Goal: Navigation & Orientation: Understand site structure

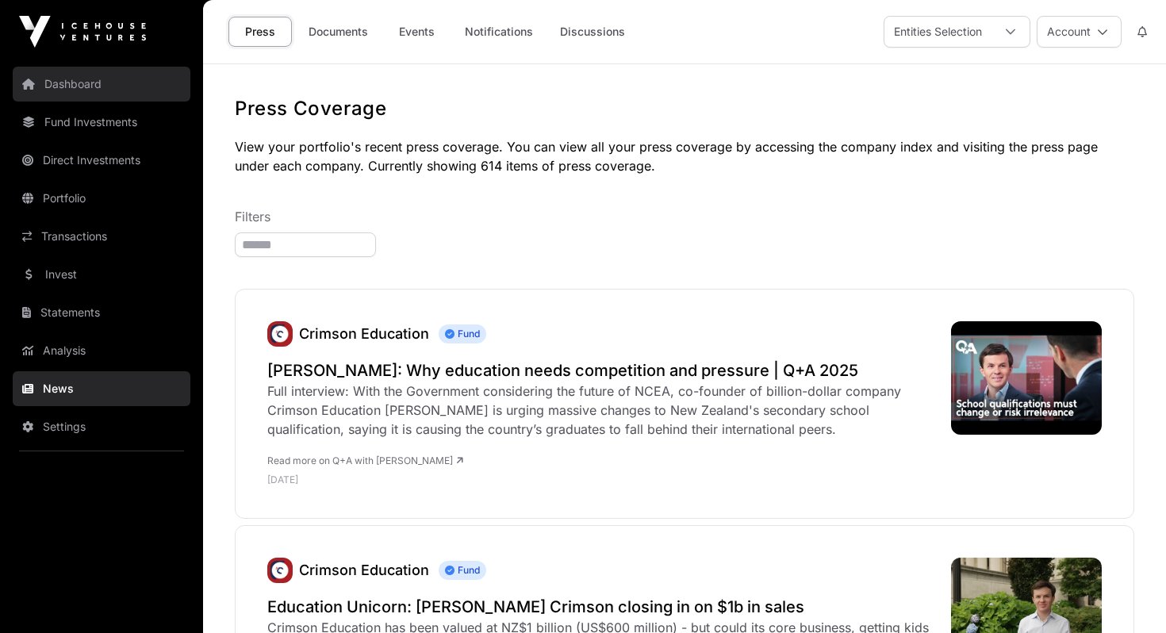
click at [63, 79] on link "Dashboard" at bounding box center [102, 84] width 178 height 35
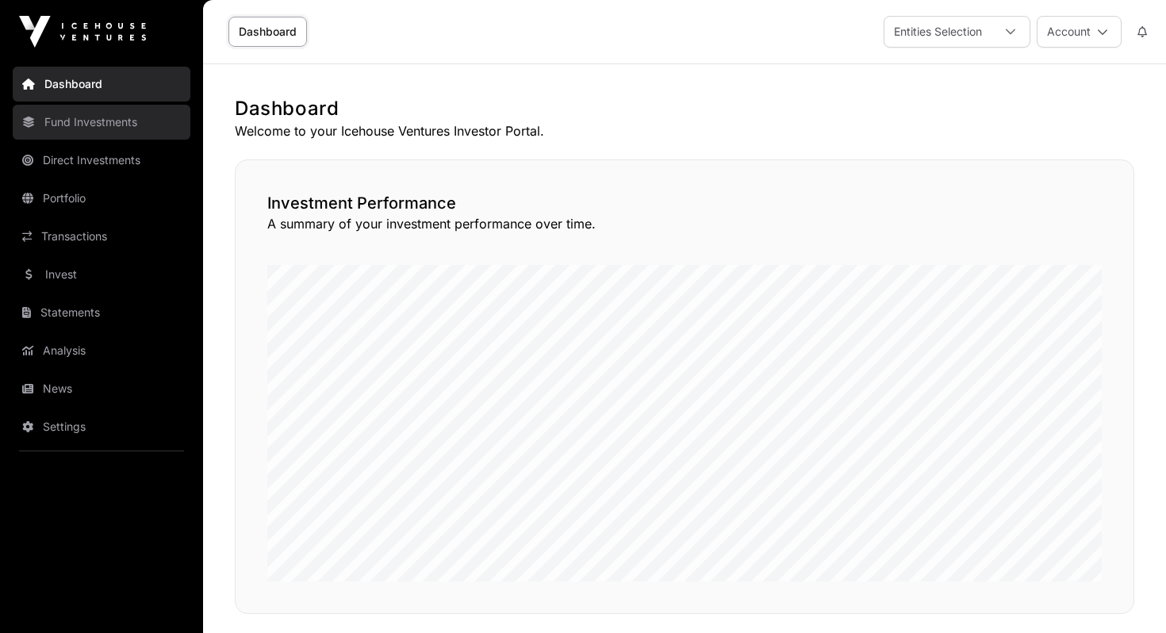
click at [91, 123] on link "Fund Investments" at bounding box center [102, 122] width 178 height 35
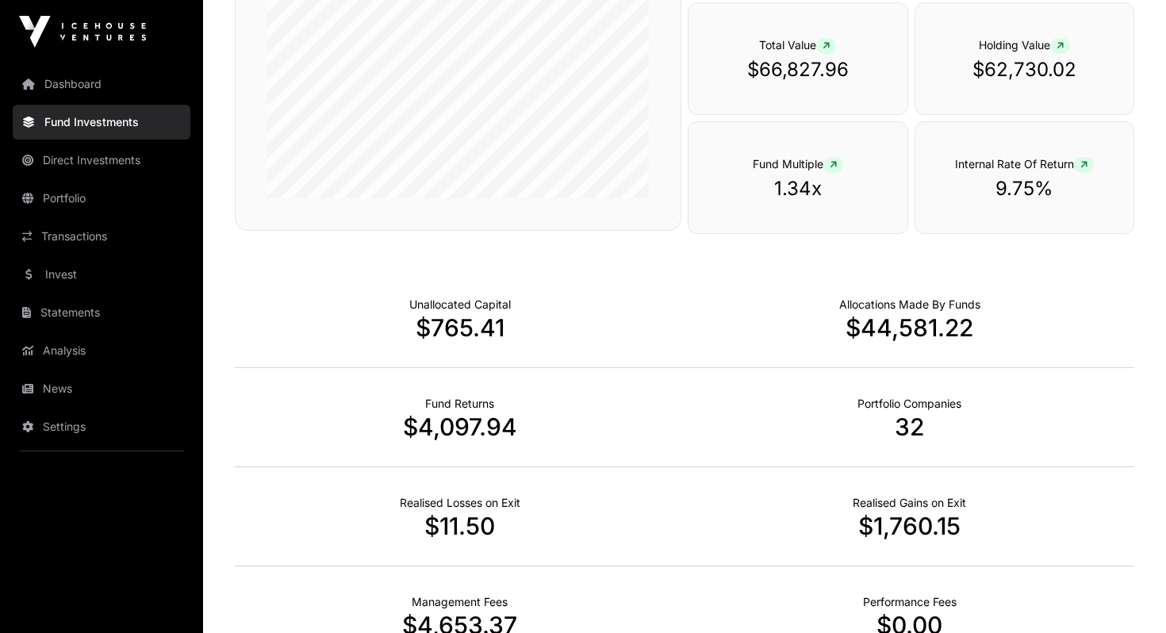
scroll to position [825, 0]
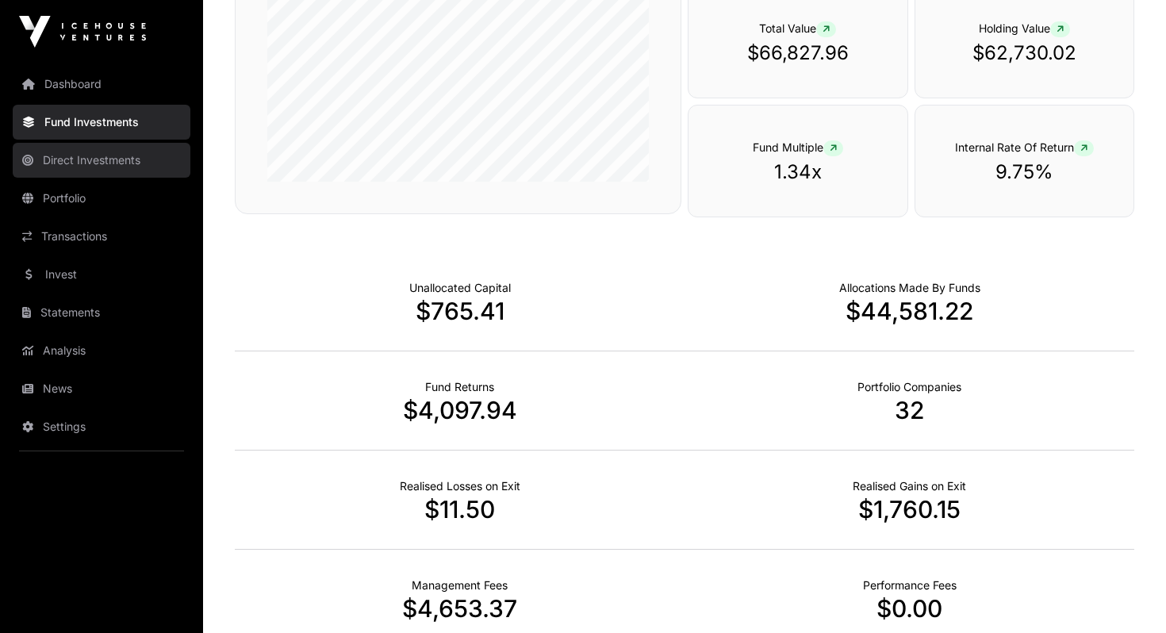
click at [107, 157] on link "Direct Investments" at bounding box center [102, 160] width 178 height 35
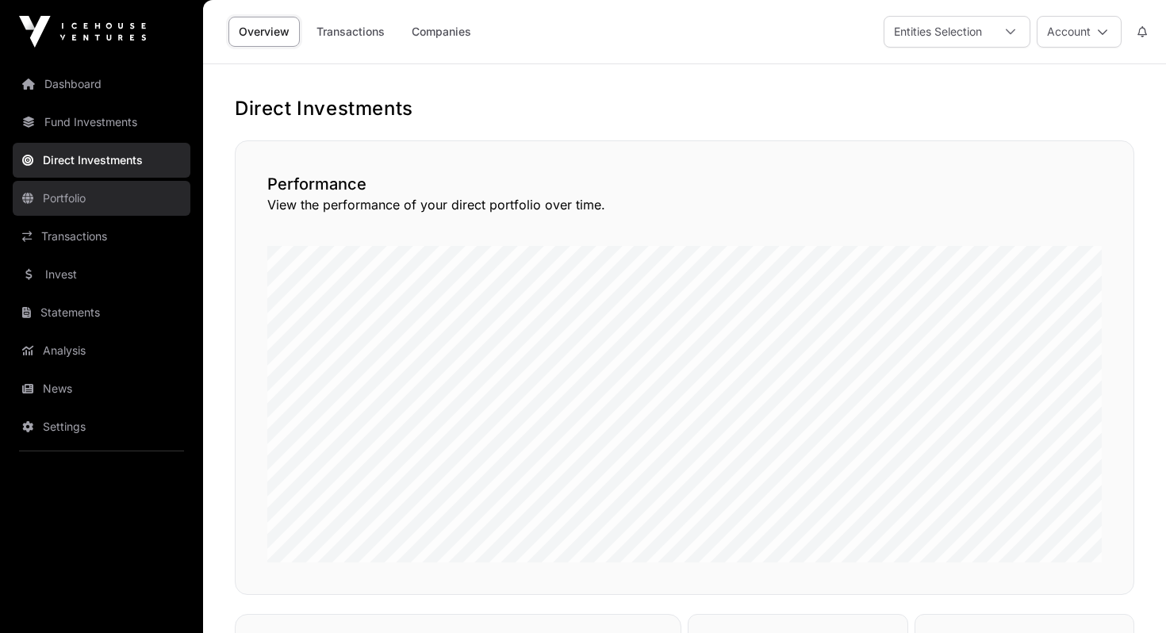
click at [77, 201] on link "Portfolio" at bounding box center [102, 198] width 178 height 35
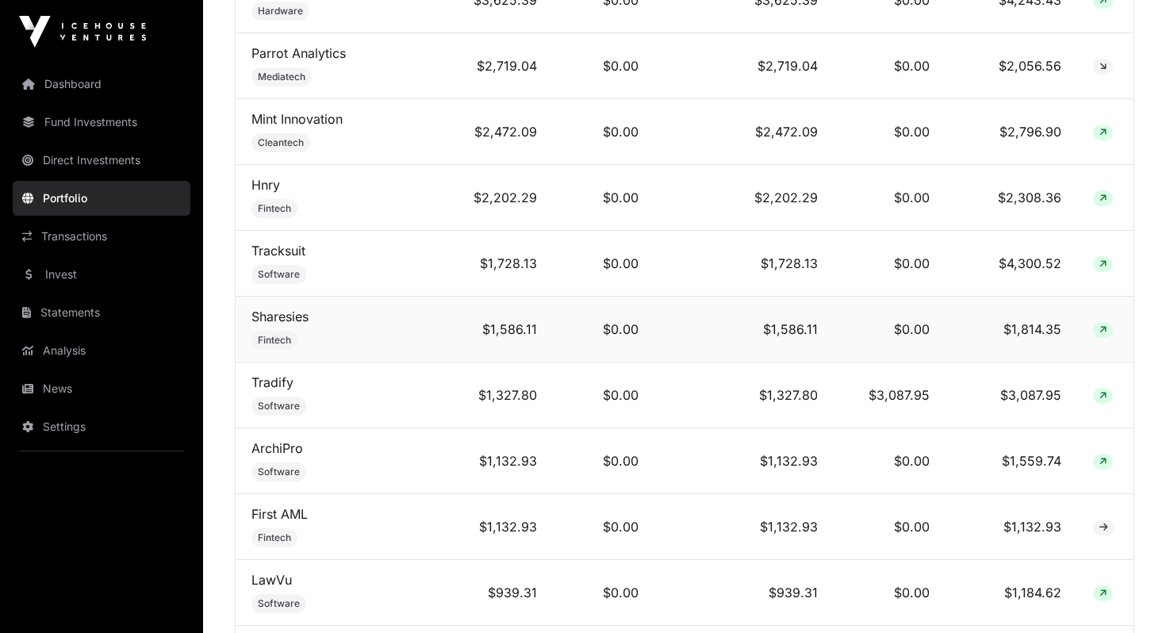
scroll to position [1025, 0]
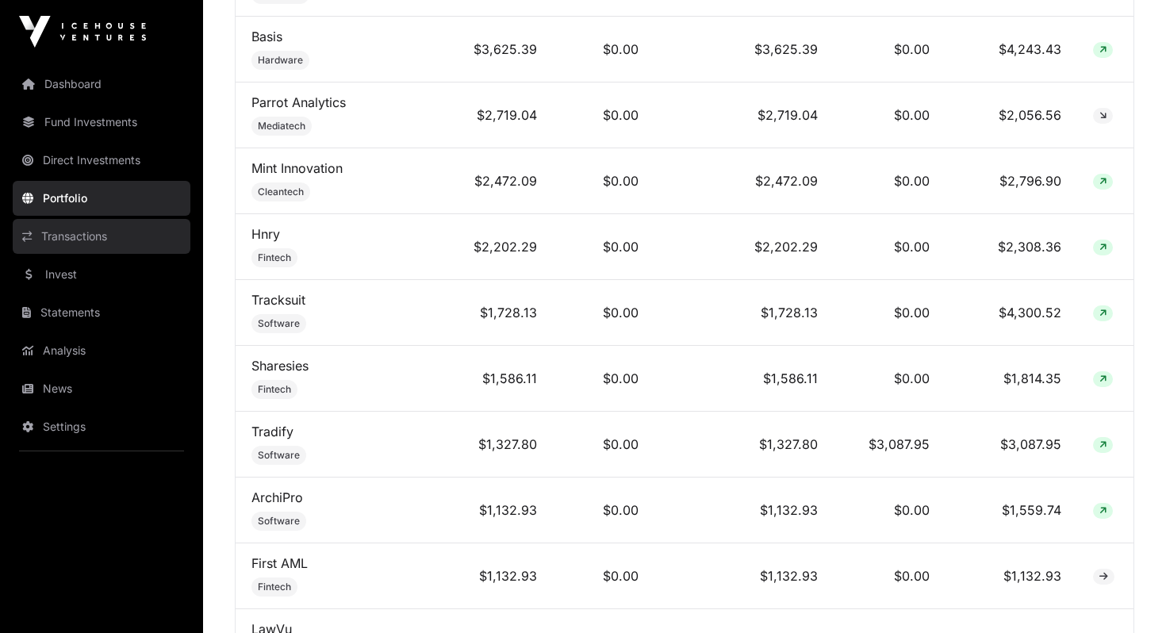
click at [58, 229] on link "Transactions" at bounding box center [102, 236] width 178 height 35
click at [75, 240] on link "Transactions" at bounding box center [102, 236] width 178 height 35
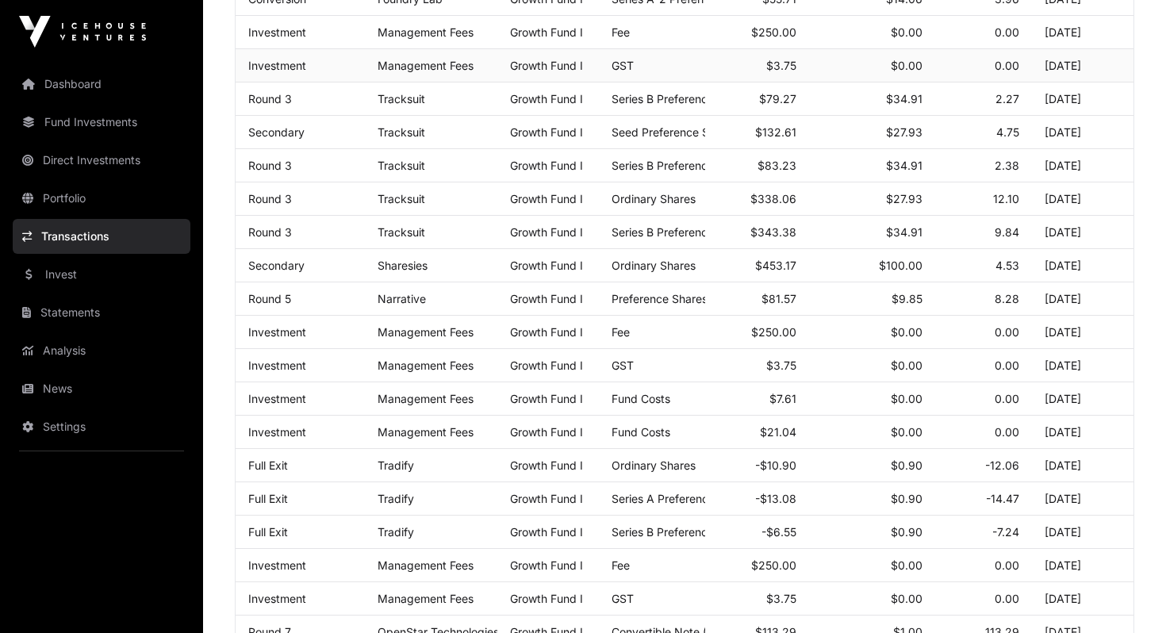
scroll to position [380, 0]
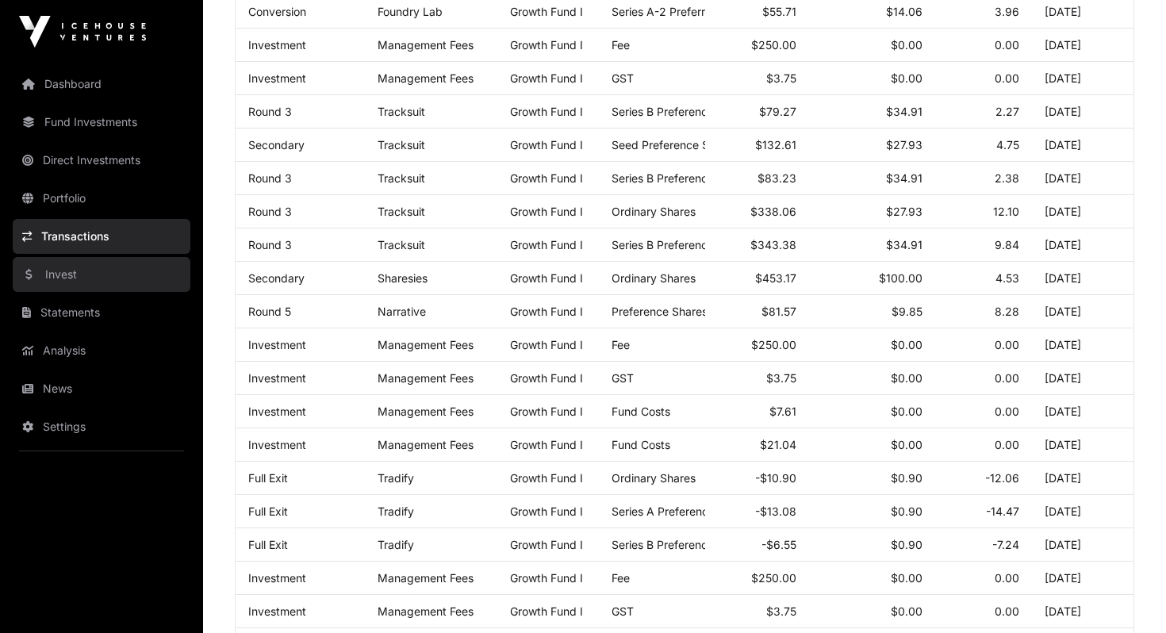
click at [62, 282] on link "Invest" at bounding box center [102, 274] width 178 height 35
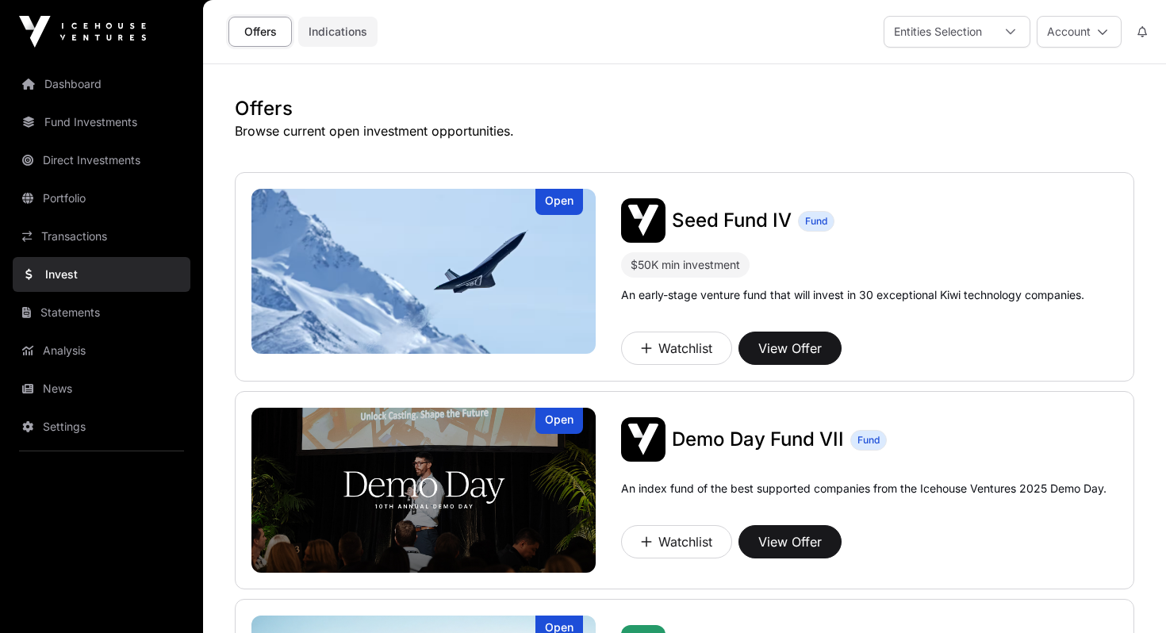
click at [324, 31] on link "Indications" at bounding box center [337, 32] width 79 height 30
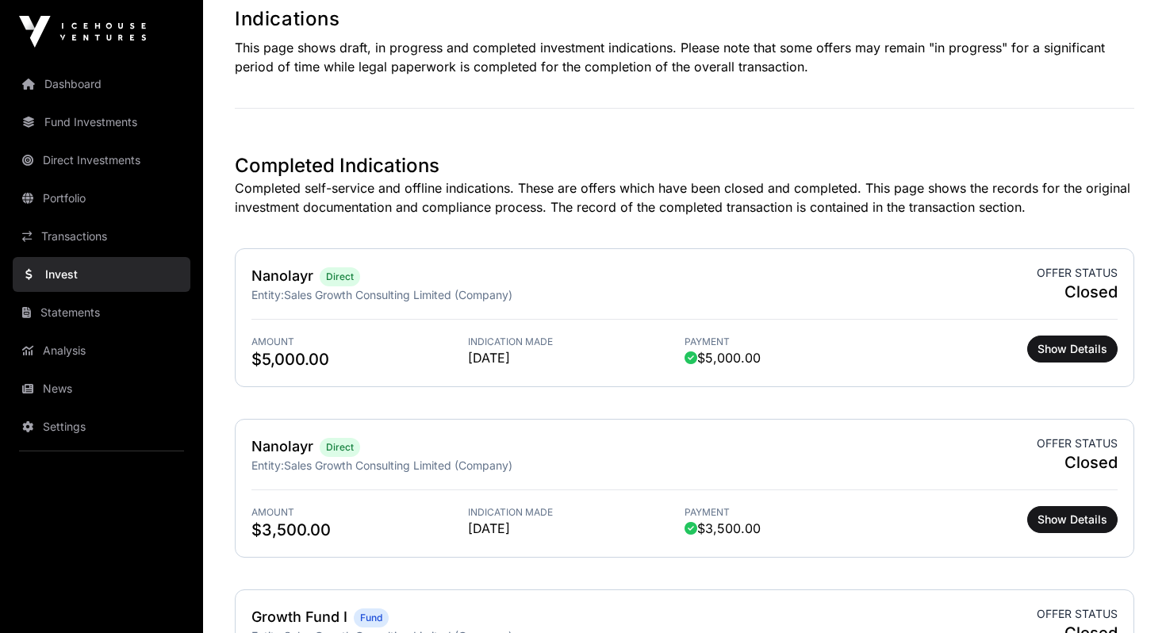
scroll to position [65, 0]
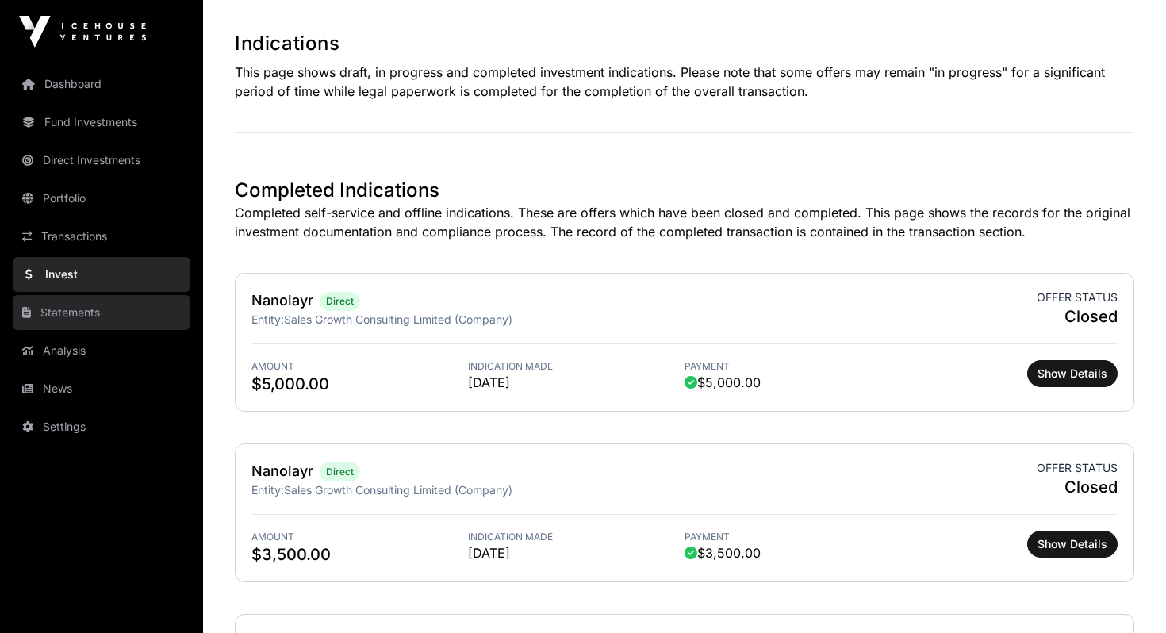
click at [79, 318] on link "Statements" at bounding box center [102, 312] width 178 height 35
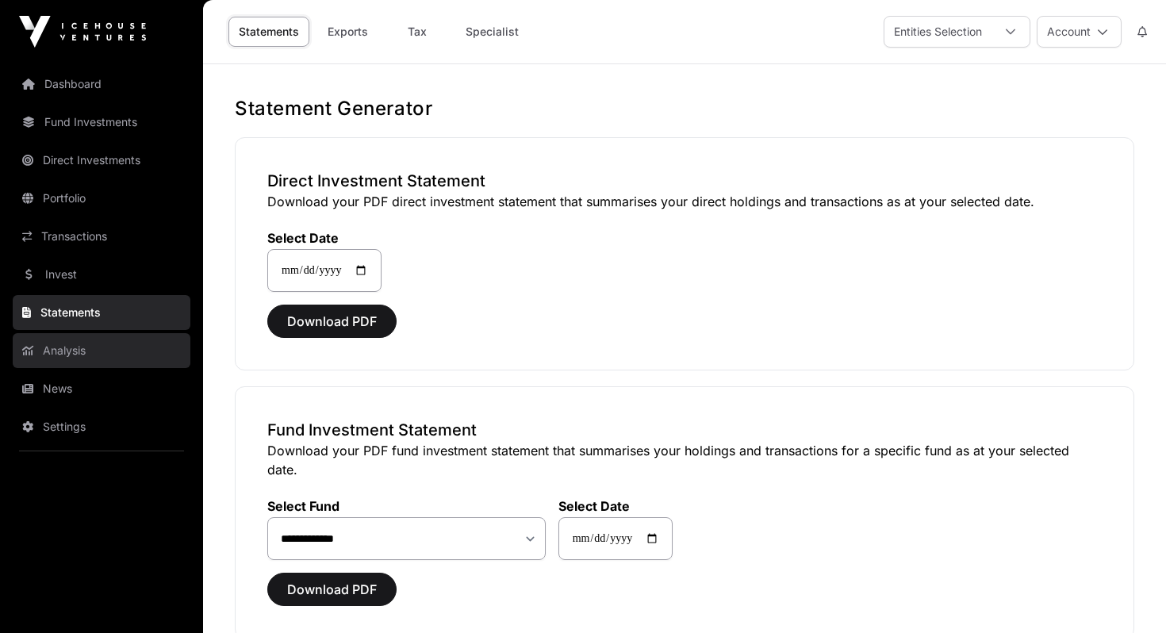
click at [71, 354] on link "Analysis" at bounding box center [102, 350] width 178 height 35
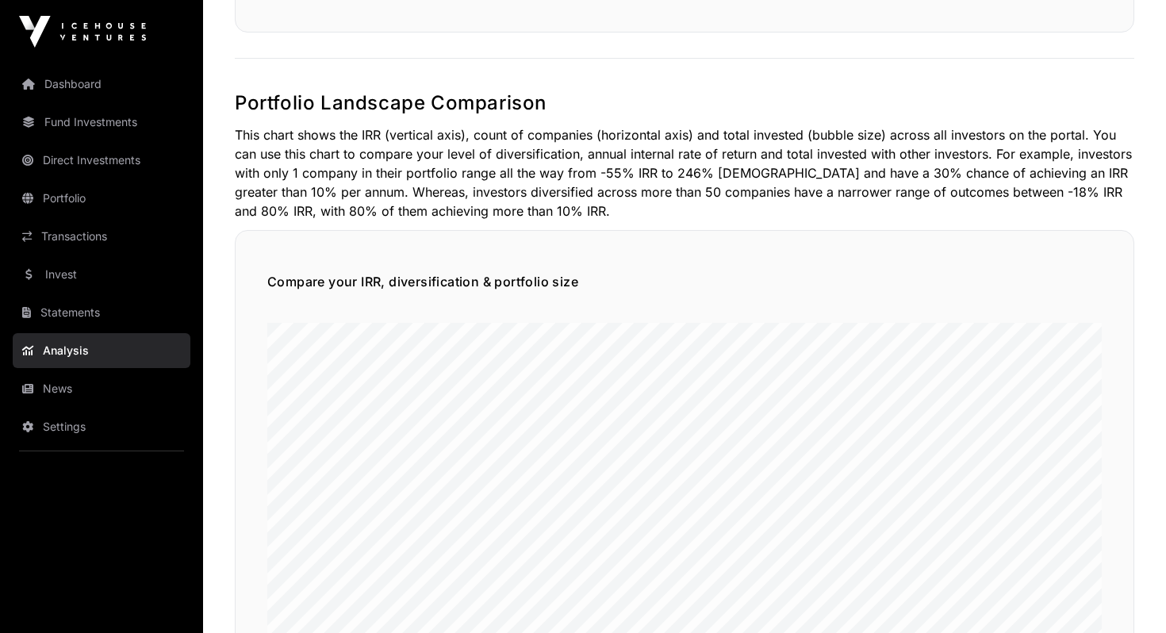
scroll to position [847, 0]
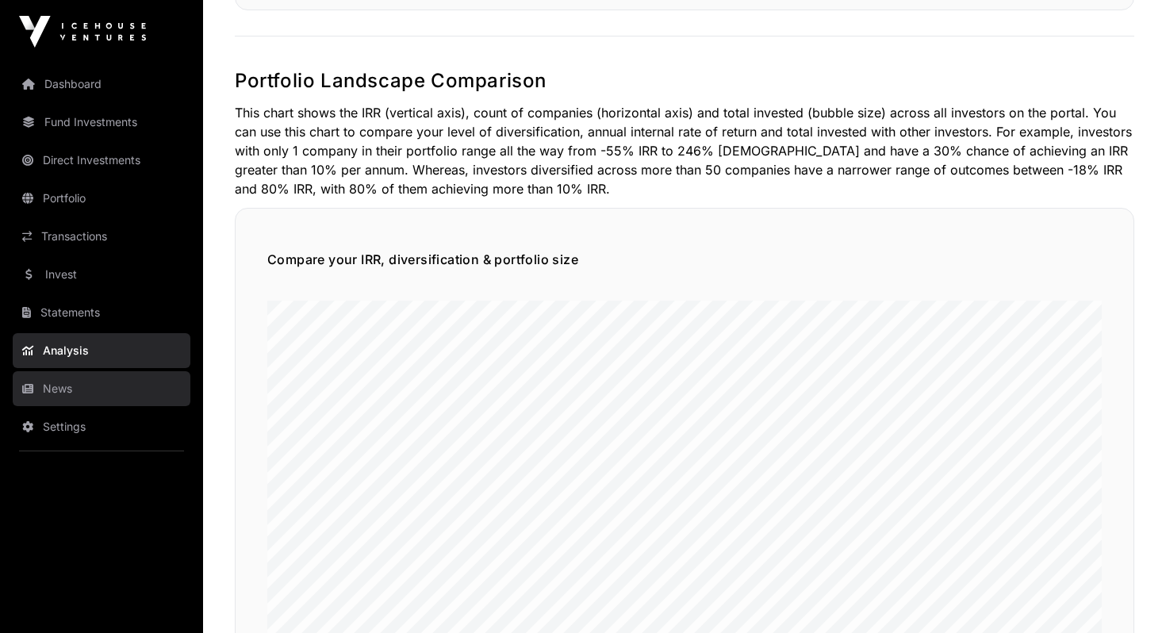
click at [63, 389] on link "News" at bounding box center [102, 388] width 178 height 35
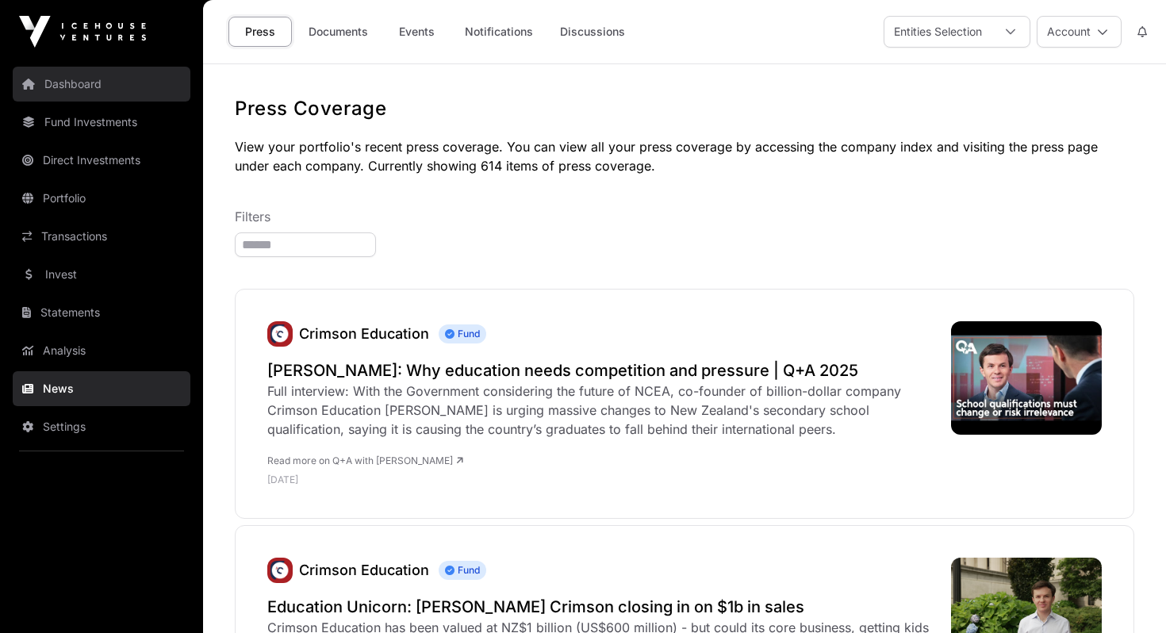
click at [72, 90] on link "Dashboard" at bounding box center [102, 84] width 178 height 35
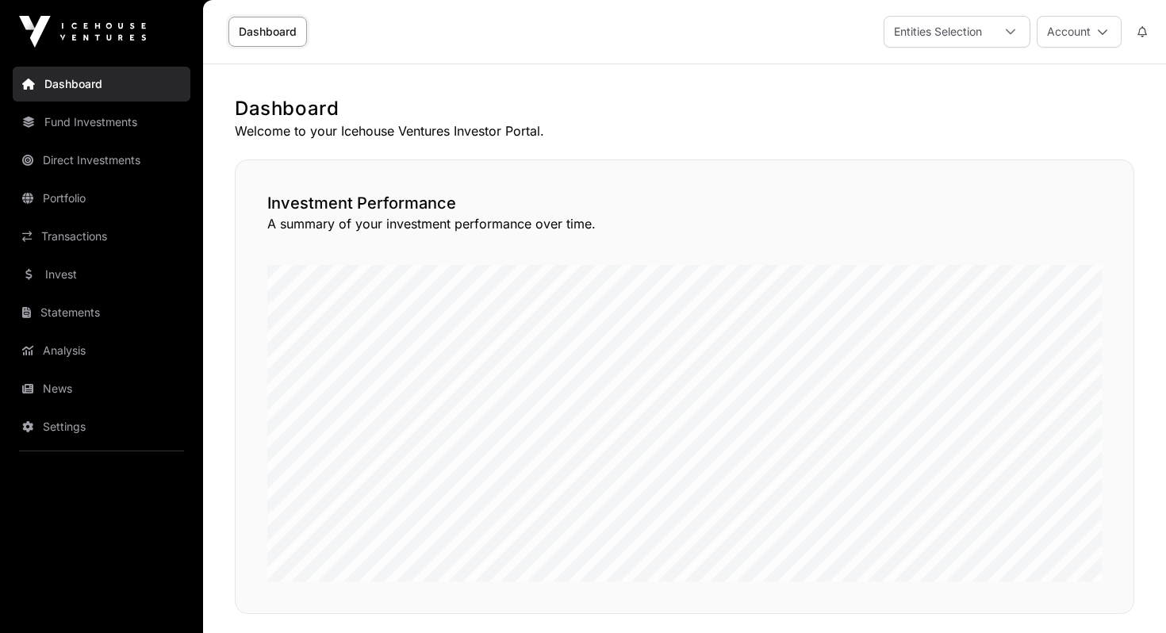
click at [88, 35] on img at bounding box center [82, 32] width 127 height 32
